Goal: Information Seeking & Learning: Learn about a topic

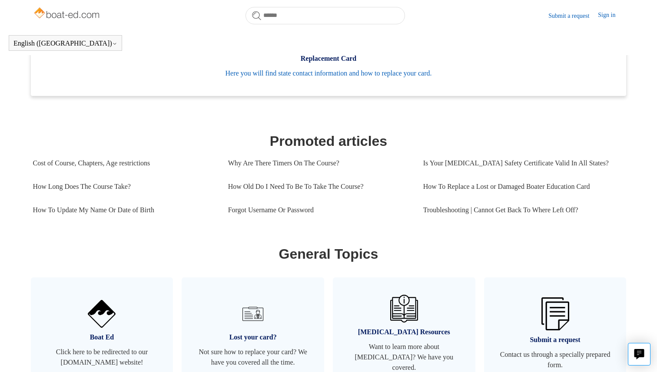
scroll to position [304, 0]
click at [132, 187] on link "How Long Does The Course Take?" at bounding box center [124, 185] width 182 height 23
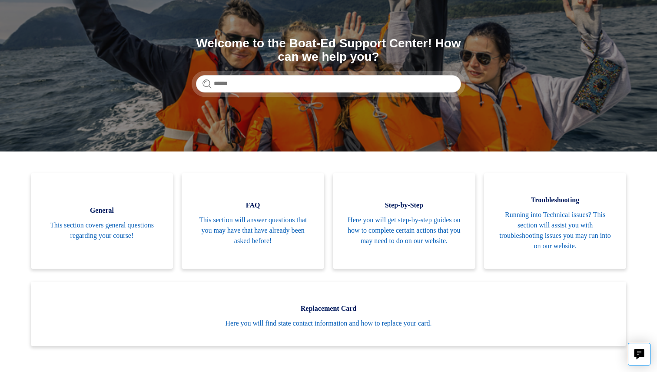
scroll to position [56, 0]
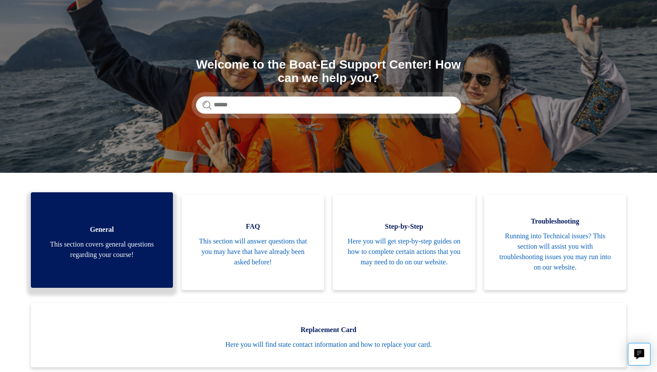
click at [127, 251] on span "This section covers general questions regarding your course!" at bounding box center [102, 249] width 116 height 21
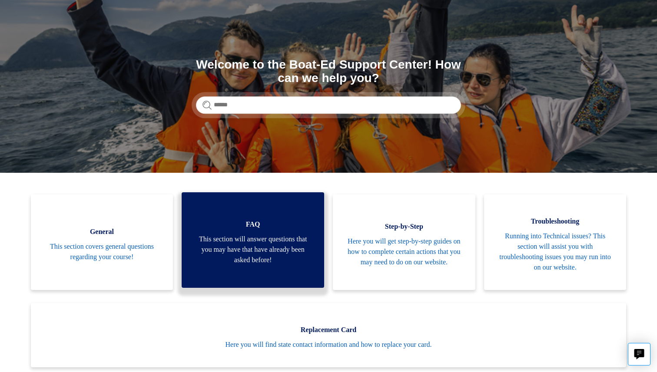
click at [271, 252] on span "This section will answer questions that you may have that have already been ask…" at bounding box center [253, 249] width 116 height 31
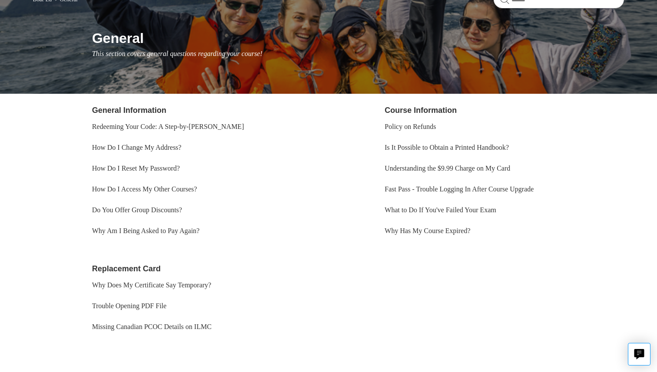
scroll to position [119, 0]
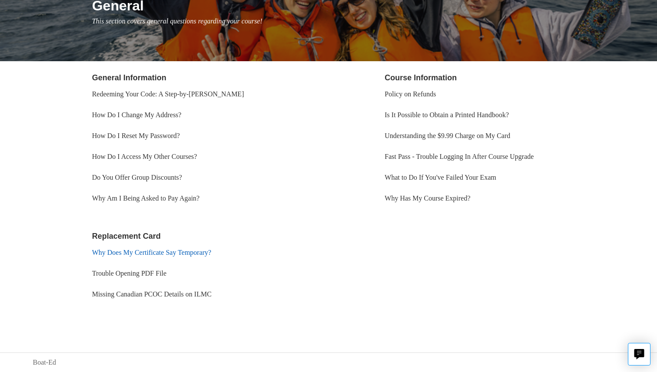
click at [135, 254] on link "Why Does My Certificate Say Temporary?" at bounding box center [151, 252] width 119 height 7
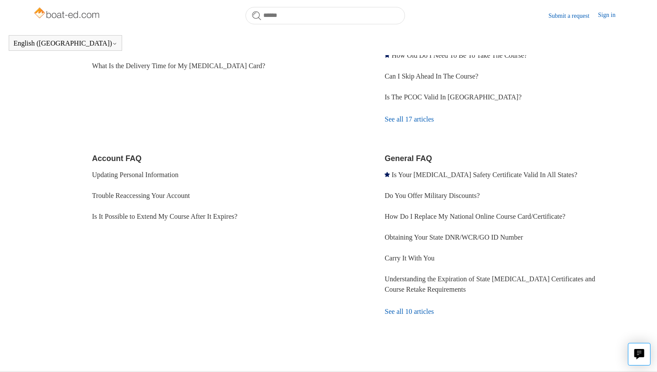
scroll to position [214, 0]
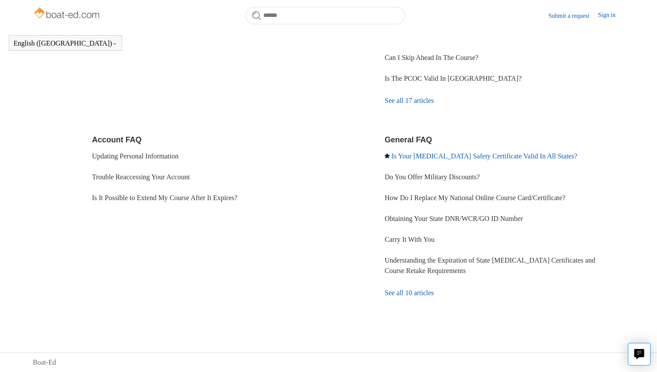
click at [413, 154] on link "Is Your [MEDICAL_DATA] Safety Certificate Valid In All States?" at bounding box center [484, 156] width 186 height 7
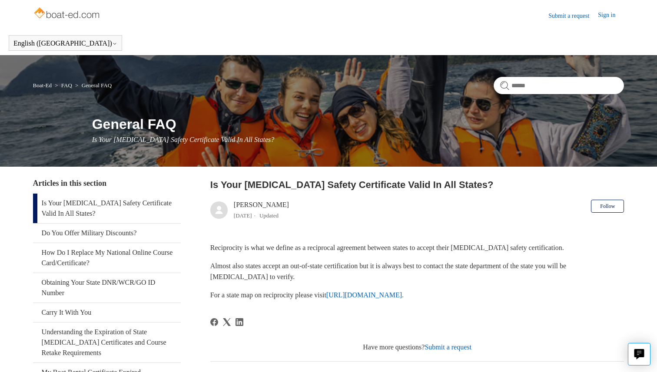
click at [389, 292] on link "https://www.nasbla.org/nasblamain/education/reciprocity." at bounding box center [364, 295] width 77 height 7
